Goal: Task Accomplishment & Management: Manage account settings

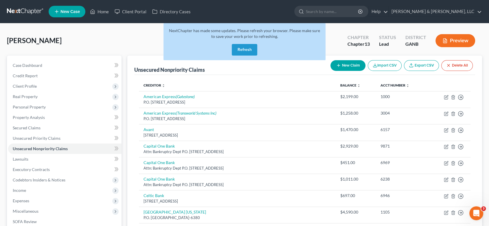
click at [245, 51] on button "Refresh" at bounding box center [244, 50] width 25 height 12
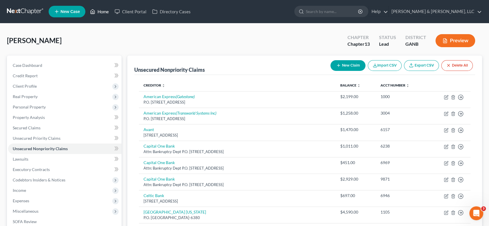
click at [101, 10] on link "Home" at bounding box center [99, 11] width 25 height 10
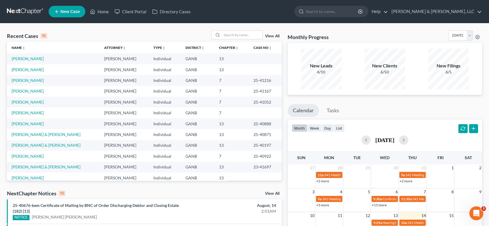
click at [47, 59] on td "[PERSON_NAME]" at bounding box center [53, 58] width 93 height 11
click at [33, 57] on link "[PERSON_NAME]" at bounding box center [28, 58] width 32 height 5
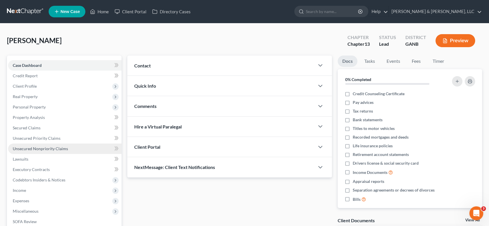
click at [44, 151] on link "Unsecured Nonpriority Claims" at bounding box center [64, 148] width 113 height 10
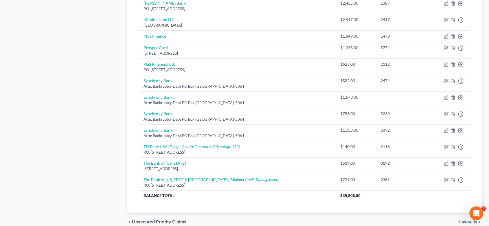
scroll to position [370, 0]
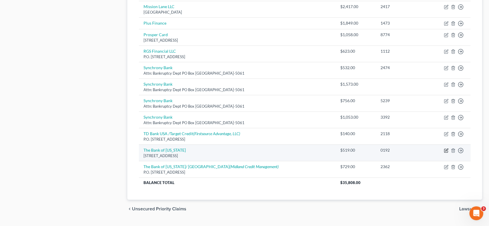
click at [446, 148] on icon "button" at bounding box center [446, 150] width 5 height 5
select select "26"
select select "2"
select select "0"
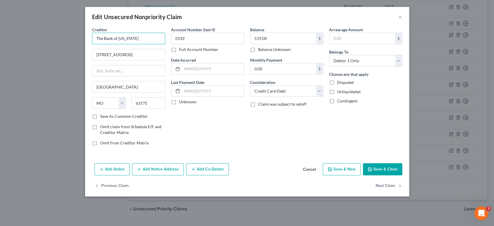
click at [145, 38] on input "The Bank of Missouri" at bounding box center [128, 39] width 73 height 12
click at [402, 17] on div "Edit Unsecured Nonpriority Claim ×" at bounding box center [247, 17] width 324 height 20
click at [400, 18] on button "×" at bounding box center [400, 16] width 4 height 7
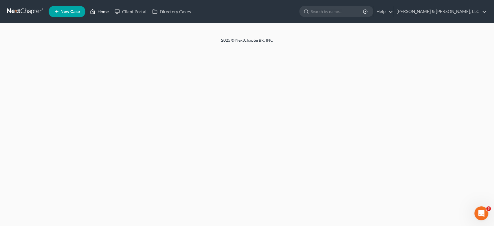
click at [100, 9] on link "Home" at bounding box center [99, 11] width 25 height 10
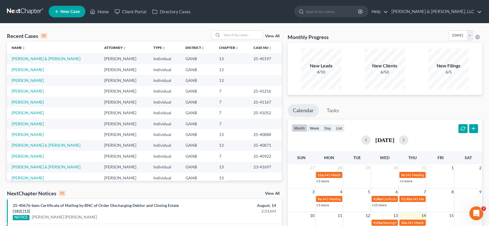
click at [49, 91] on td "[PERSON_NAME]" at bounding box center [53, 91] width 93 height 11
click at [265, 91] on td "25-41216" at bounding box center [265, 91] width 33 height 11
click at [32, 69] on link "[PERSON_NAME]" at bounding box center [28, 69] width 32 height 5
